Goal: Browse casually

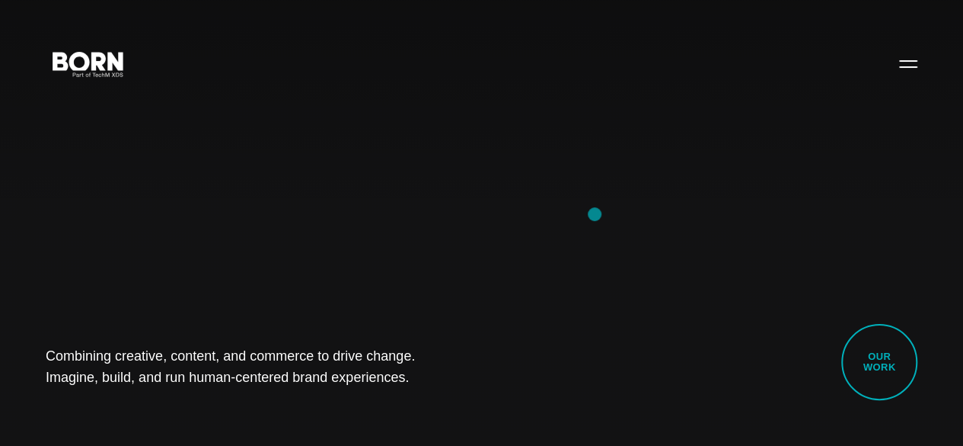
click at [595, 214] on div "Combining creative, content, and commerce to drive change. Imagine, build, and …" at bounding box center [481, 223] width 963 height 446
click at [157, 204] on div "Combining creative, content, and commerce to drive change. Imagine, build, and …" at bounding box center [481, 223] width 963 height 446
click at [132, 262] on div "Combining creative, content, and commerce to drive change. Imagine, build, and …" at bounding box center [481, 223] width 963 height 446
drag, startPoint x: 47, startPoint y: 338, endPoint x: 462, endPoint y: 409, distance: 421.1
click at [462, 409] on div "Combining creative, content, and commerce to drive change. Imagine, build, and …" at bounding box center [481, 223] width 963 height 446
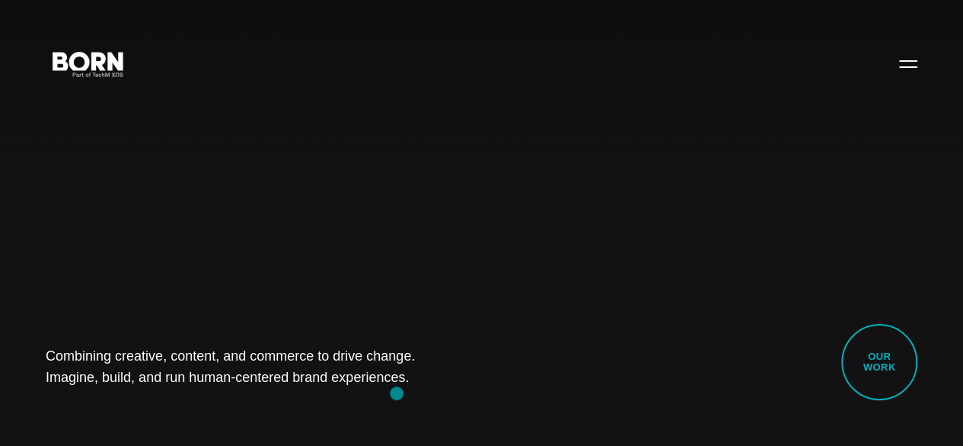
click at [397, 393] on div "Combining creative, content, and commerce to drive change. Imagine, build, and …" at bounding box center [481, 223] width 963 height 446
drag, startPoint x: 43, startPoint y: 339, endPoint x: 324, endPoint y: 359, distance: 282.5
click at [324, 359] on div "Combining creative, content, and commerce to drive change. Imagine, build, and …" at bounding box center [481, 223] width 963 height 446
click at [366, 368] on h1 "Combining creative, content, and commerce to drive change. Imagine, build, and …" at bounding box center [240, 366] width 388 height 43
drag, startPoint x: 50, startPoint y: 337, endPoint x: 330, endPoint y: 362, distance: 280.6
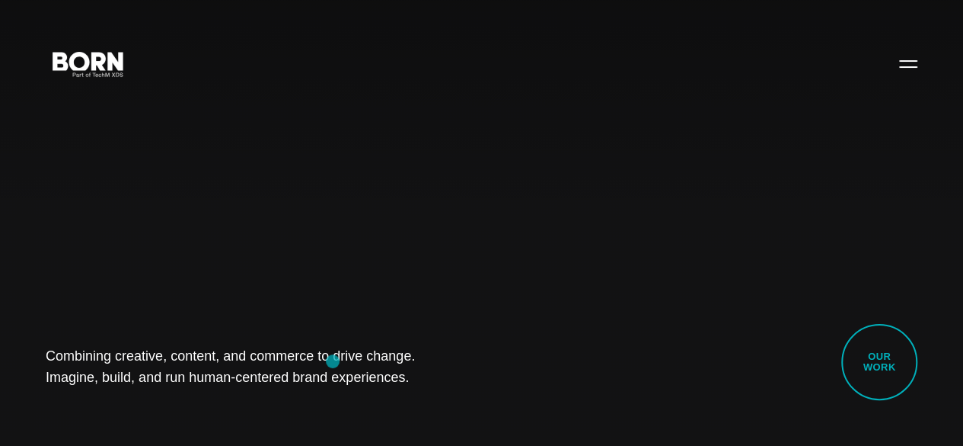
click at [330, 362] on div "Combining creative, content, and commerce to drive change. Imagine, build, and …" at bounding box center [481, 223] width 963 height 446
click at [330, 386] on div "Combining creative, content, and commerce to drive change. Imagine, build, and …" at bounding box center [481, 223] width 963 height 446
drag, startPoint x: 40, startPoint y: 336, endPoint x: 498, endPoint y: 354, distance: 458.9
click at [498, 354] on div "Combining creative, content, and commerce to drive change. Imagine, build, and …" at bounding box center [481, 223] width 963 height 446
copy h1 "Combining creative, content, and commerce to drive change. Imagine, build, and …"
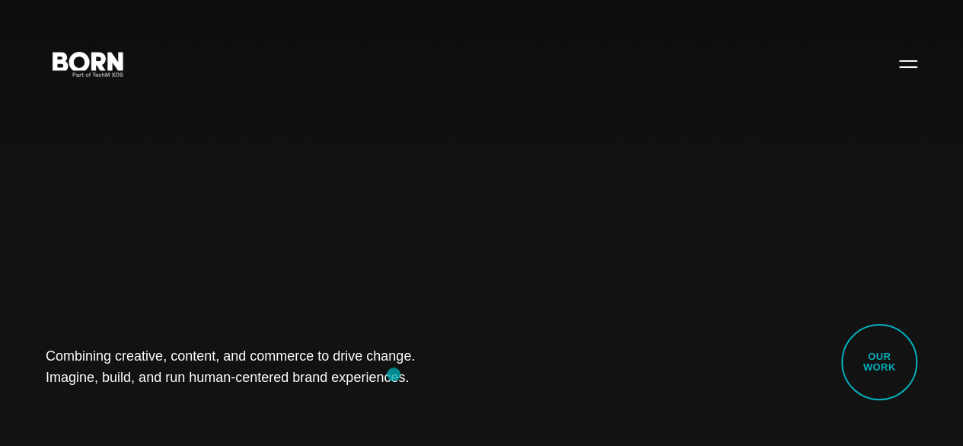
click at [394, 374] on div "Combining creative, content, and commerce to drive change. Imagine, build, and …" at bounding box center [481, 223] width 963 height 446
drag, startPoint x: 47, startPoint y: 340, endPoint x: 331, endPoint y: 358, distance: 283.9
click at [331, 358] on div "Combining creative, content, and commerce to drive change. Imagine, build, and …" at bounding box center [481, 223] width 963 height 446
copy h1 "Combining creative, content, and commerce to drive change. Imagine, build, and …"
click at [420, 161] on div "Combining creative, content, and commerce to drive change. Imagine, build, and …" at bounding box center [481, 223] width 963 height 446
